Goal: Register for event/course

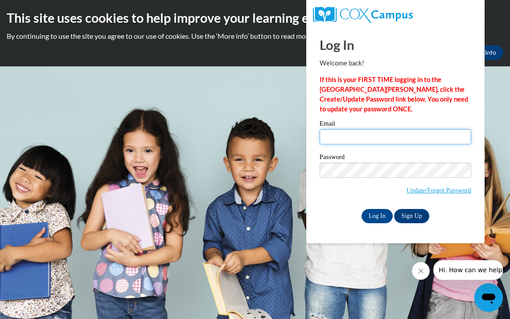
click at [341, 139] on input "Email" at bounding box center [396, 136] width 152 height 15
type input "A"
type input "adreanlewis33@gmail.com"
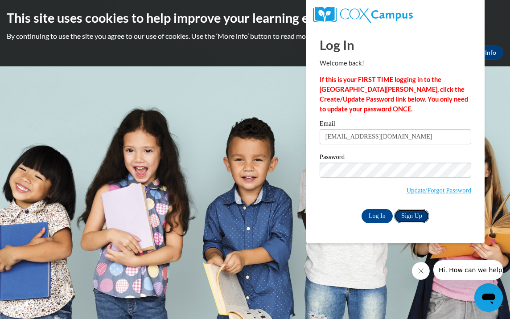
click at [417, 215] on link "Sign Up" at bounding box center [411, 216] width 35 height 14
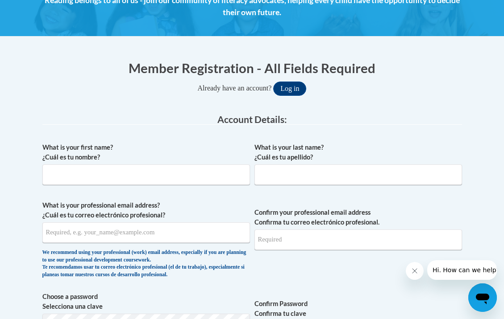
scroll to position [144, 0]
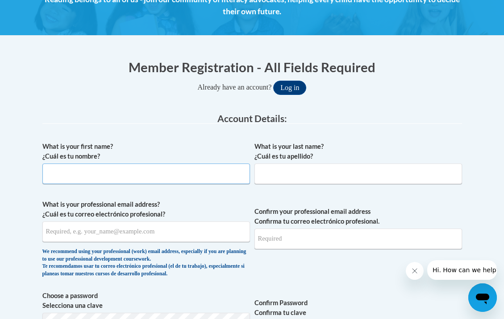
click at [72, 169] on input "What is your first name? ¿Cuál es tu nombre?" at bounding box center [145, 174] width 207 height 21
type input "adrean"
type input "lewis"
type input "adeanlewis33@gmail.com"
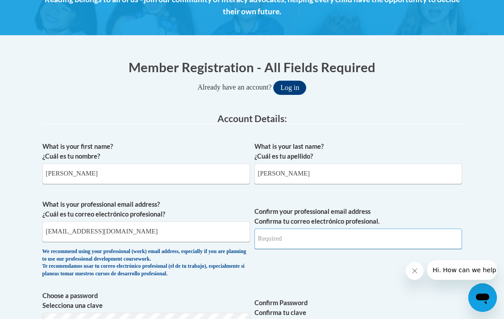
type input "adeanlewis33@gmail.com"
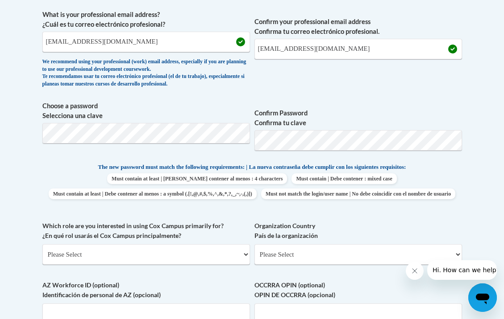
scroll to position [335, 0]
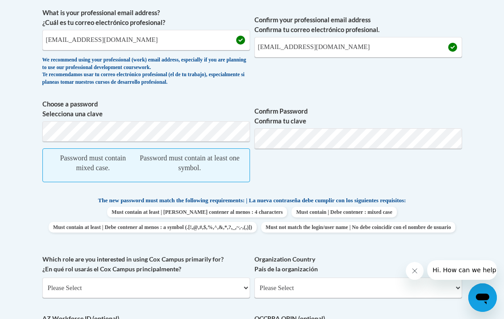
click at [428, 151] on span "Confirm Password Confirma tu clave" at bounding box center [357, 145] width 207 height 92
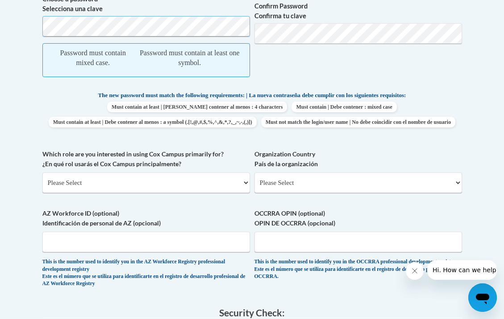
scroll to position [431, 0]
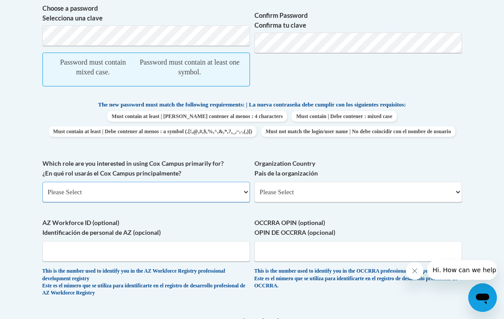
click at [243, 202] on select "Please Select College/University | Colegio/Universidad Community/Nonprofit Part…" at bounding box center [145, 192] width 207 height 21
select select "fbf2d438-af2f-41f8-98f1-81c410e29de3"
click at [42, 197] on select "Please Select College/University | Colegio/Universidad Community/Nonprofit Part…" at bounding box center [145, 192] width 207 height 21
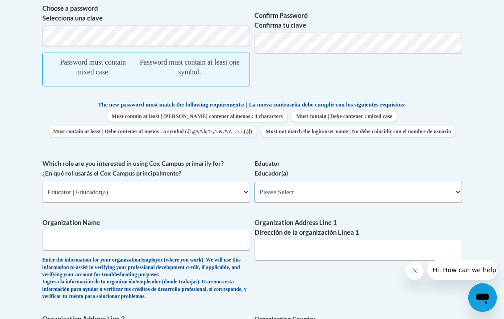
click at [458, 202] on select "Please Select Early Learning/Daycare Teacher/Family Home Care Provider | Maestr…" at bounding box center [357, 192] width 207 height 21
select select "5e2af403-4f2c-4e49-a02f-103e55d7b75b"
click at [254, 197] on select "Please Select Early Learning/Daycare Teacher/Family Home Care Provider | Maestr…" at bounding box center [357, 192] width 207 height 21
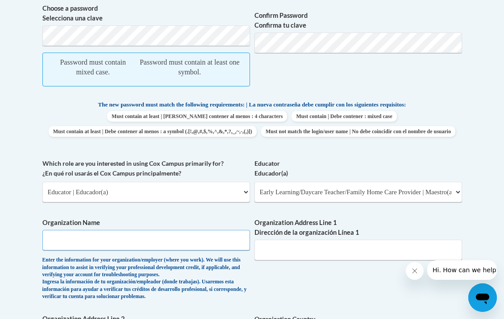
click at [58, 251] on input "Organization Name" at bounding box center [145, 240] width 207 height 21
type input "Austell Learning Academy"
type input "2081 MESA VALLEY WAY"
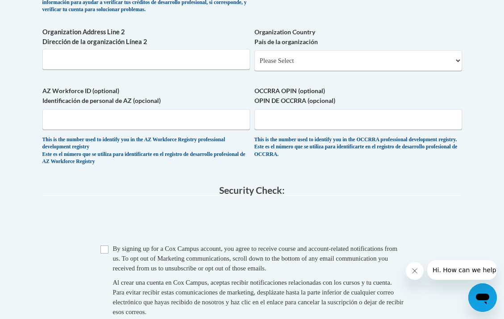
scroll to position [766, 0]
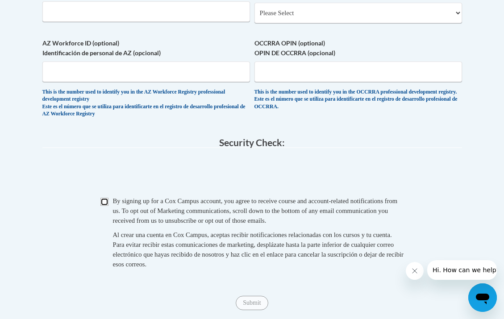
click at [104, 206] on input "Checkbox" at bounding box center [104, 202] width 8 height 8
checkbox input "true"
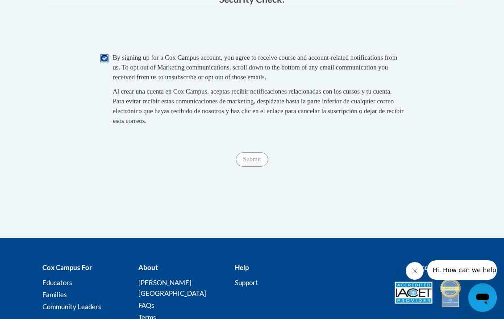
scroll to position [910, 0]
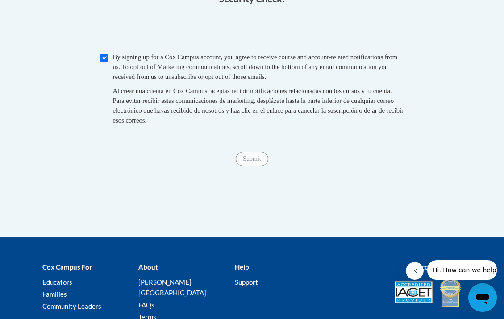
click at [252, 162] on span "Submit" at bounding box center [252, 158] width 32 height 7
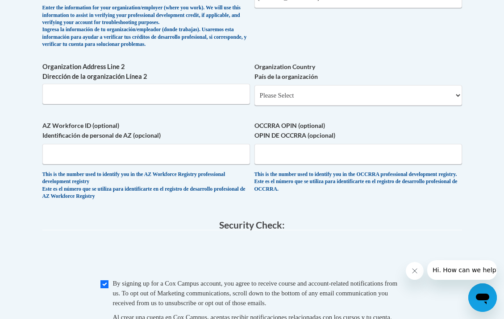
scroll to position [671, 0]
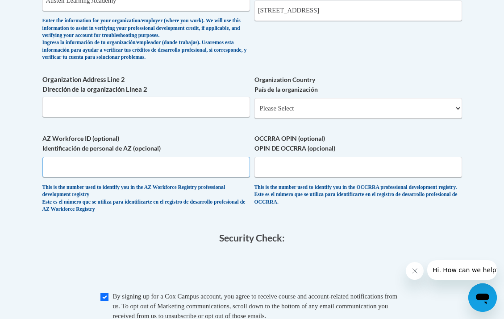
click at [85, 178] on input "AZ Workforce ID (optional) Identificación de personal de AZ (opcional)" at bounding box center [145, 167] width 207 height 21
type input "1100"
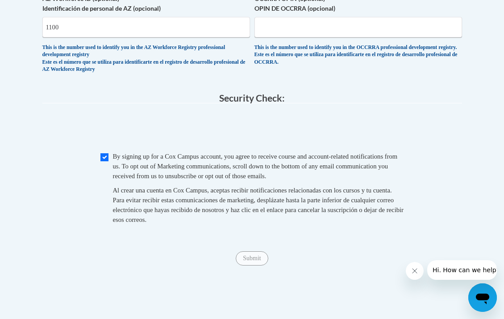
scroll to position [814, 0]
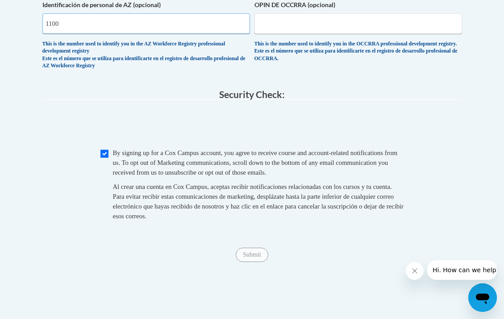
click at [66, 34] on input "1100" at bounding box center [145, 23] width 207 height 21
click at [253, 258] on span "Submit" at bounding box center [252, 254] width 32 height 7
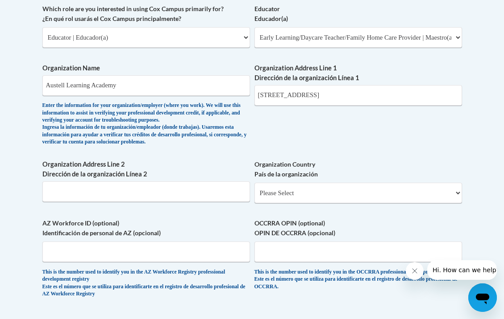
scroll to position [590, 0]
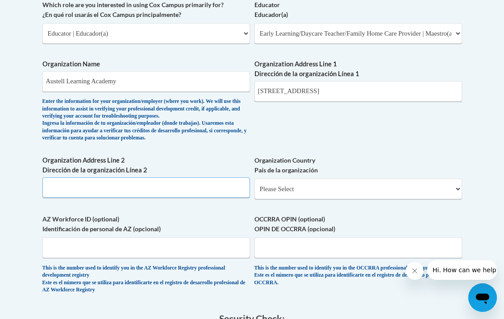
click at [64, 198] on input "Organization Address Line 2 Dirección de la organización Línea 2" at bounding box center [145, 188] width 207 height 21
click at [55, 198] on input "Organization Address Line 2 Dirección de la organización Línea 2" at bounding box center [145, 188] width 207 height 21
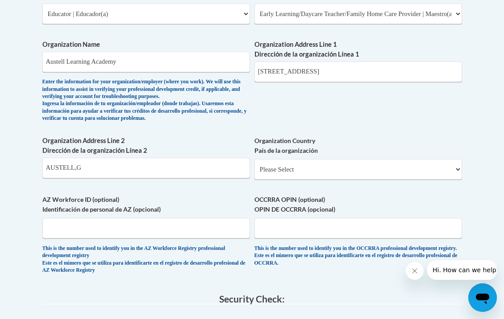
scroll to position [608, 0]
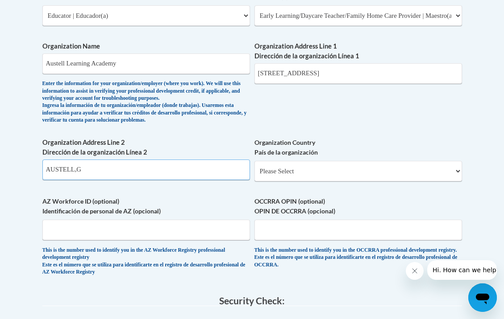
click at [83, 180] on input "AUSTELL,G" at bounding box center [145, 170] width 207 height 21
click at [73, 180] on input "AUSTELL,GA" at bounding box center [145, 170] width 207 height 21
click at [90, 180] on input "AUSTELL, GA" at bounding box center [145, 170] width 207 height 21
type input "AUSTELL, GA 30106"
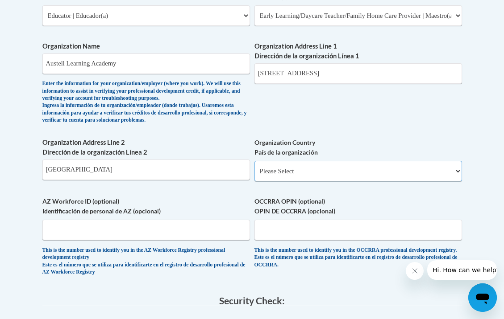
click at [455, 182] on select "Please Select United States | Estados Unidos Outside of the United States | Fue…" at bounding box center [357, 171] width 207 height 21
select select "ad49bcad-a171-4b2e-b99c-48b446064914"
click at [254, 176] on select "Please Select United States | Estados Unidos Outside of the United States | Fue…" at bounding box center [357, 171] width 207 height 21
select select
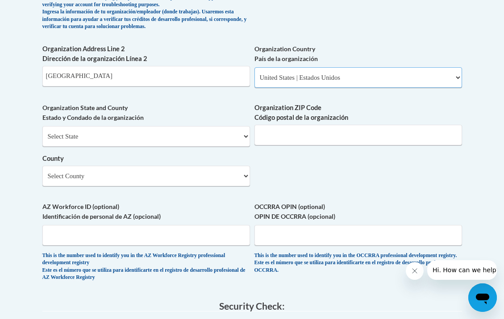
scroll to position [752, 0]
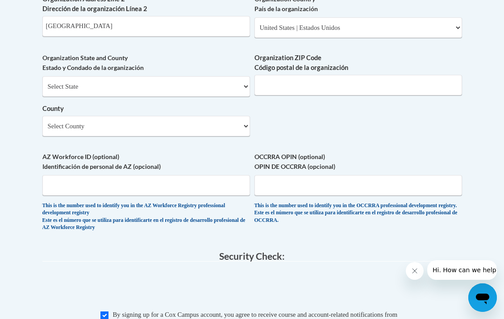
click at [244, 136] on select "Select County Appling Atkinson Bacon Baker Baldwin Banks Barrow Bartow Ben Hill…" at bounding box center [145, 126] width 207 height 21
select select "Cobb"
click at [42, 131] on select "Select County Appling Atkinson Bacon Baker Baldwin Banks Barrow Bartow Ben Hill…" at bounding box center [145, 126] width 207 height 21
click at [306, 95] on input "Organization ZIP Code Código postal de la organización" at bounding box center [357, 85] width 207 height 21
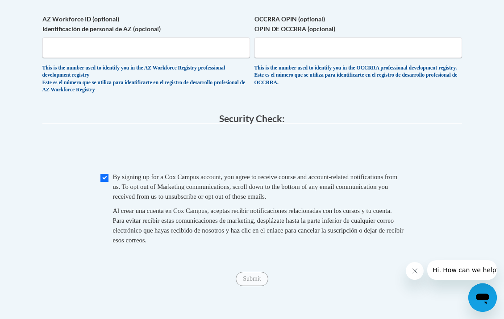
scroll to position [895, 0]
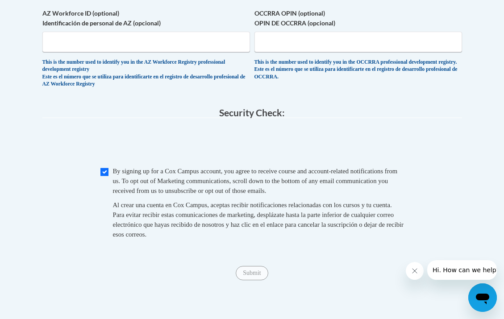
type input "30106"
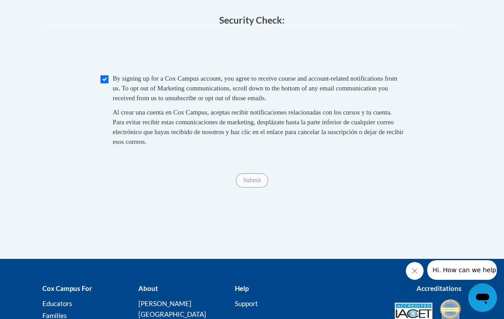
scroll to position [991, 0]
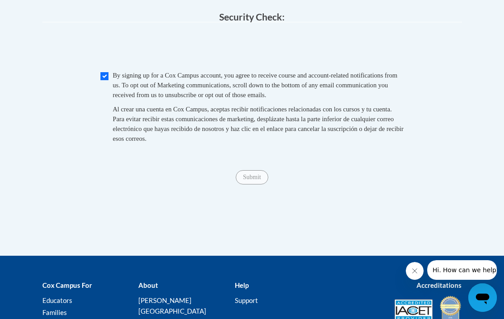
click at [252, 180] on span "Submit" at bounding box center [252, 176] width 32 height 7
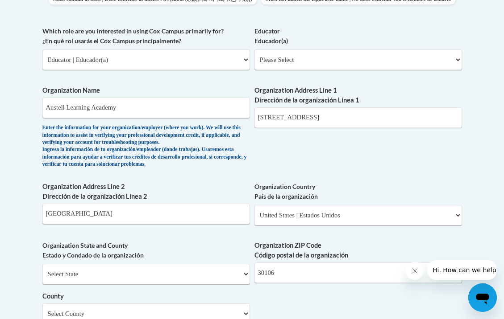
scroll to position [560, 0]
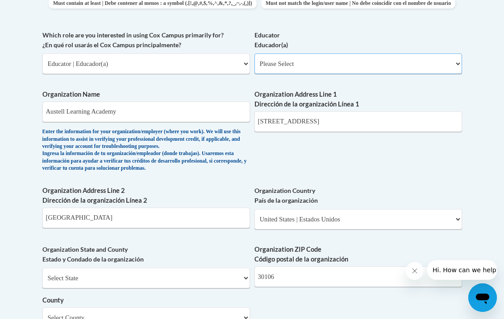
click at [459, 74] on select "Please Select Early Learning/Daycare Teacher/Family Home Care Provider | Maestr…" at bounding box center [357, 64] width 207 height 21
select select "5e2af403-4f2c-4e49-a02f-103e55d7b75b"
click at [254, 68] on select "Please Select Early Learning/Daycare Teacher/Family Home Care Provider | Maestr…" at bounding box center [357, 64] width 207 height 21
select select "null"
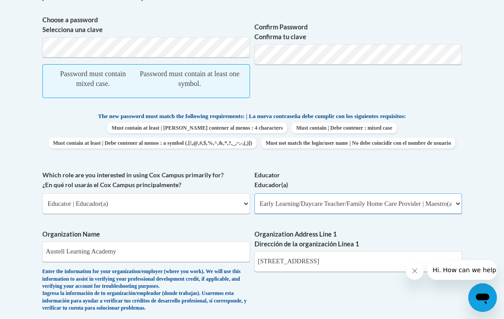
scroll to position [416, 0]
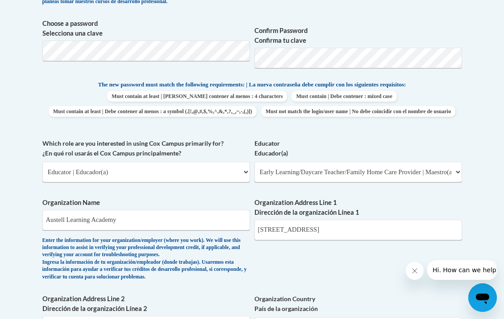
click at [465, 81] on div "Member Registration - All Fields Required Already have an account? Log in Prefe…" at bounding box center [252, 260] width 433 height 966
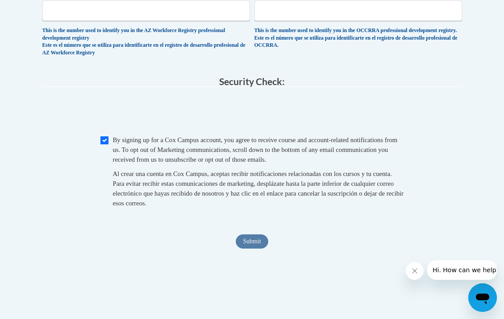
scroll to position [943, 0]
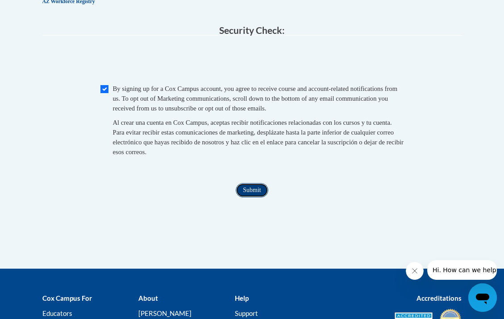
click at [260, 198] on input "Submit" at bounding box center [252, 190] width 32 height 14
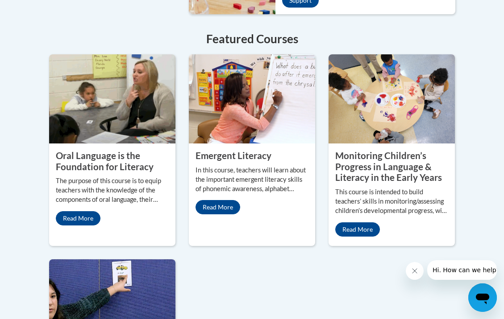
scroll to position [862, 0]
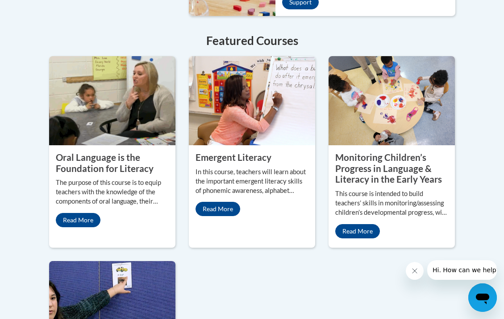
click at [405, 190] on p "This course is intended to build teachers’ skills in monitoring/assessing child…" at bounding box center [391, 204] width 113 height 28
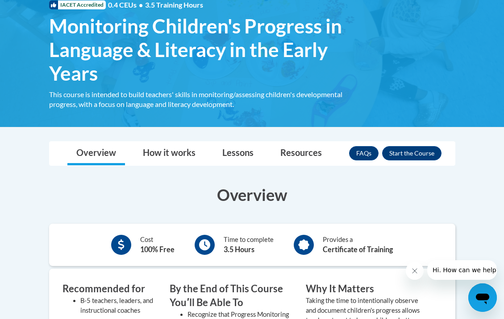
scroll to position [144, 0]
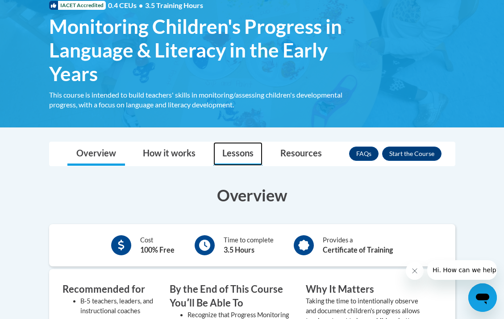
click at [248, 157] on link "Lessons" at bounding box center [237, 154] width 49 height 24
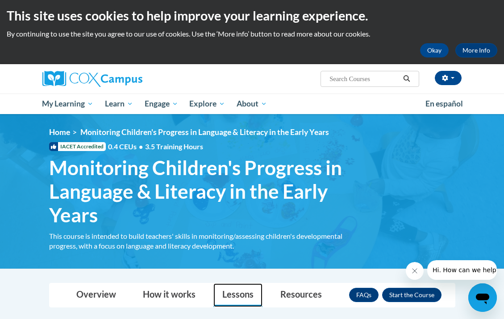
scroll to position [0, 0]
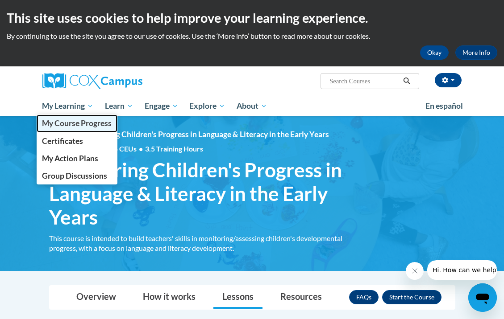
click at [62, 122] on span "My Course Progress" at bounding box center [77, 123] width 70 height 9
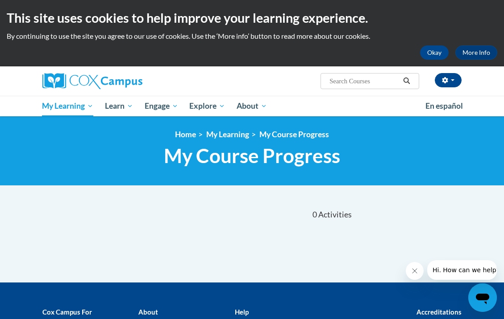
click at [406, 81] on icon "Search" at bounding box center [406, 81] width 8 height 7
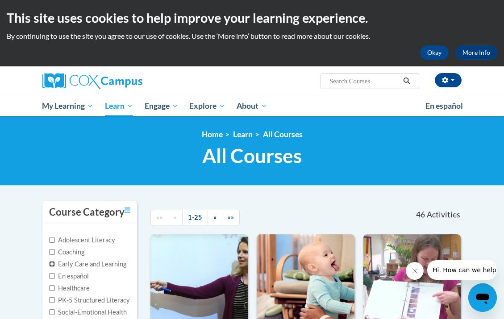
click at [53, 264] on input "Early Care and Learning" at bounding box center [52, 264] width 6 height 6
checkbox input "true"
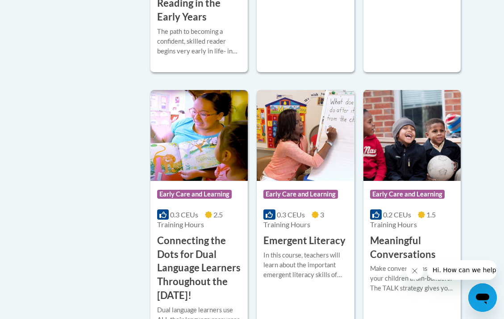
scroll to position [479, 0]
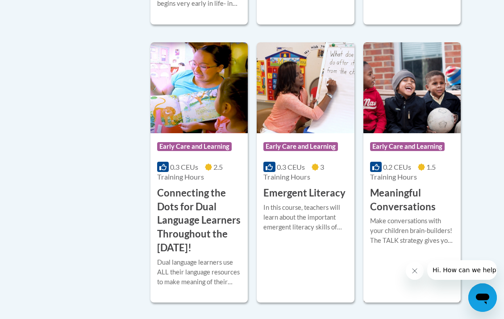
click at [413, 148] on span "Early Care and Learning" at bounding box center [407, 146] width 74 height 9
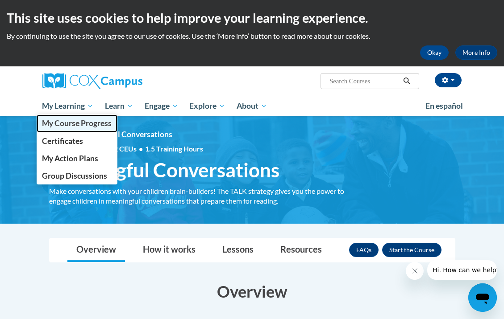
click at [64, 121] on span "My Course Progress" at bounding box center [77, 123] width 70 height 9
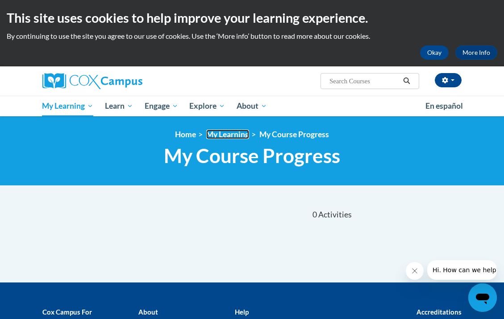
click at [226, 136] on link "My Learning" at bounding box center [227, 134] width 43 height 9
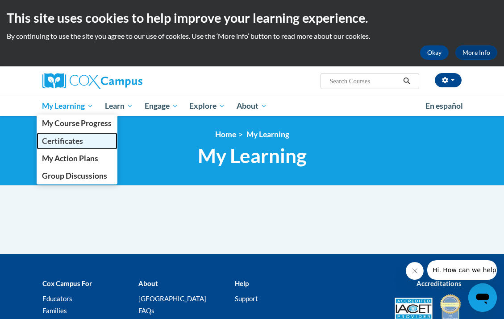
click at [66, 141] on span "Certificates" at bounding box center [62, 140] width 41 height 9
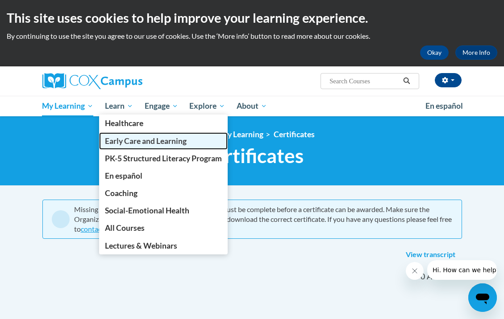
click at [127, 140] on span "Early Care and Learning" at bounding box center [146, 140] width 82 height 9
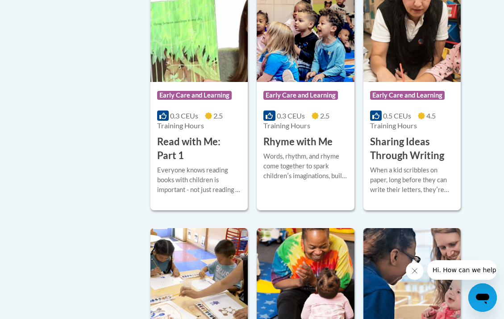
scroll to position [1245, 0]
